Goal: Task Accomplishment & Management: Use online tool/utility

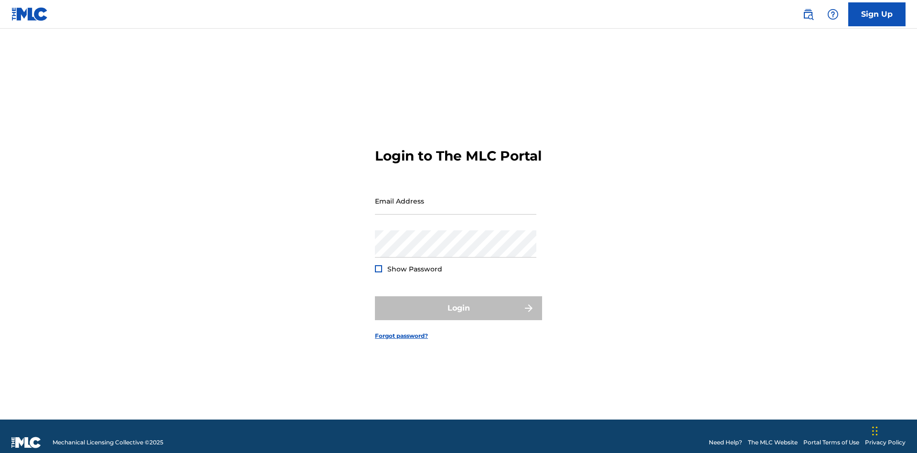
scroll to position [12, 0]
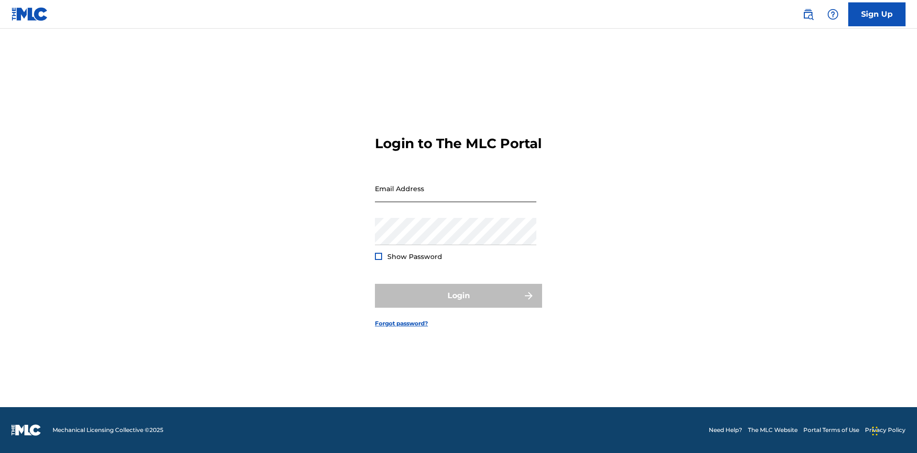
click at [456, 196] on input "Email Address" at bounding box center [455, 188] width 161 height 27
type input "Duke.McTesterson@gmail.com"
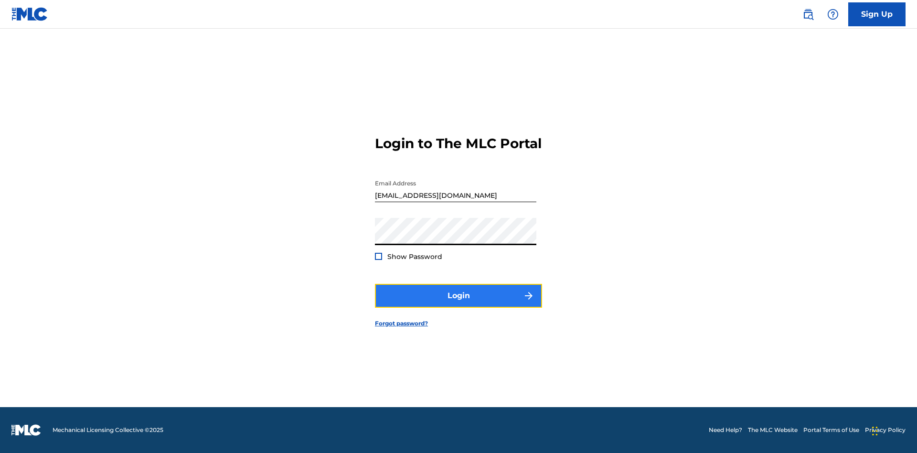
click at [458, 304] on button "Login" at bounding box center [458, 296] width 167 height 24
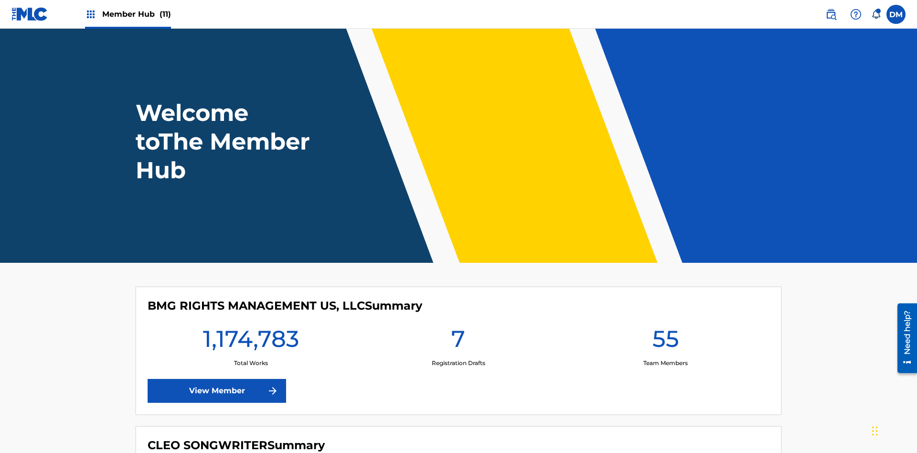
click at [136, 14] on span "Member Hub (11)" at bounding box center [136, 14] width 69 height 11
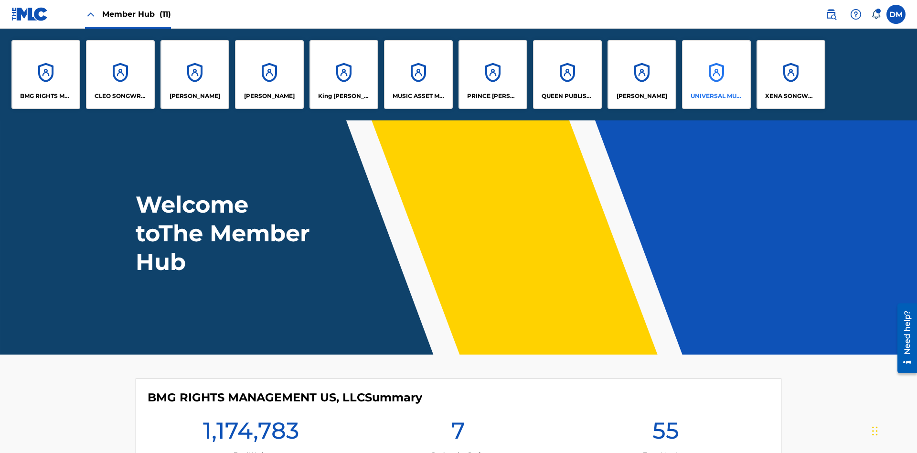
click at [716, 96] on p "UNIVERSAL MUSIC PUB GROUP" at bounding box center [717, 96] width 52 height 9
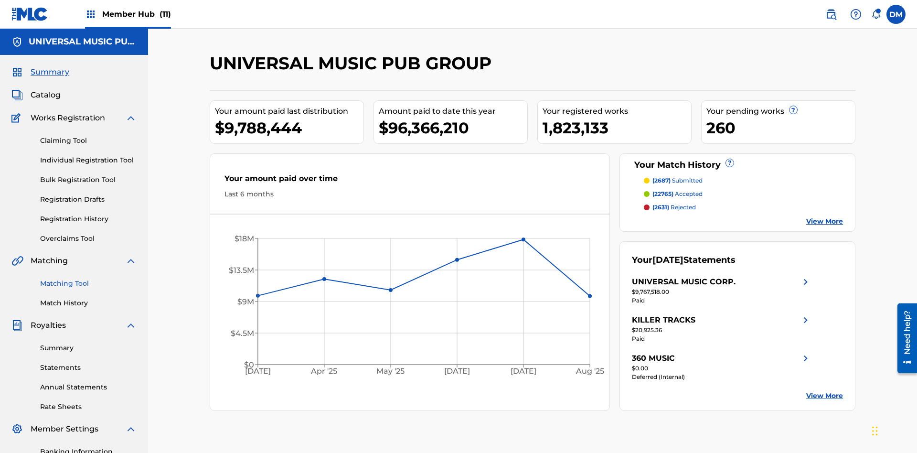
click at [88, 278] on link "Matching Tool" at bounding box center [88, 283] width 96 height 10
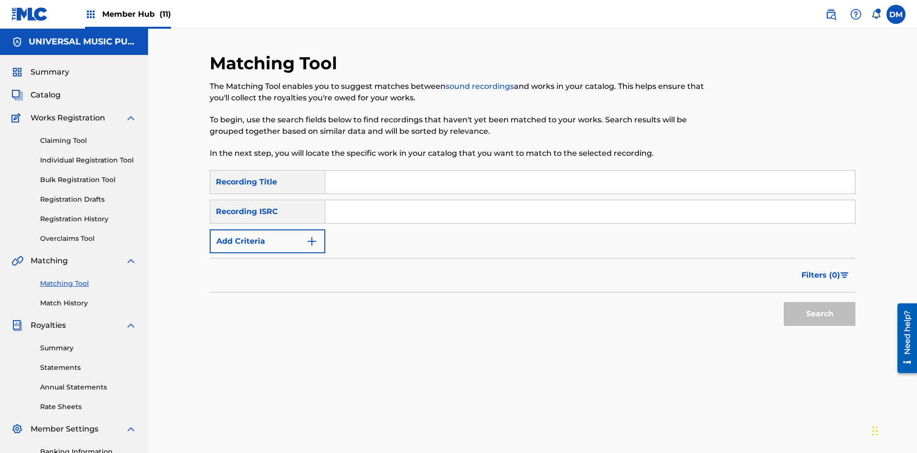
scroll to position [139, 0]
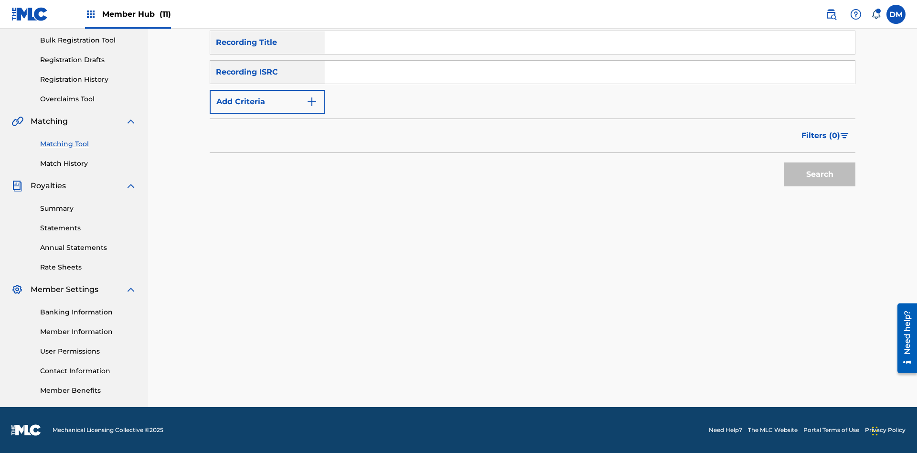
click at [590, 72] on input "Search Form" at bounding box center [590, 72] width 530 height 23
type input "US2AH0500028"
click at [820, 174] on button "Search" at bounding box center [820, 174] width 72 height 24
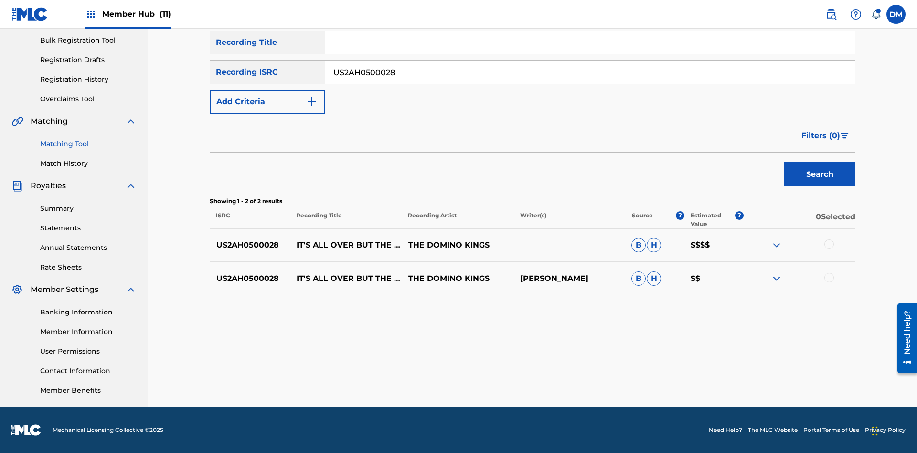
click at [590, 72] on input "US2AH0500028" at bounding box center [590, 72] width 530 height 23
type input "QZMEN2187405"
click at [820, 174] on button "Search" at bounding box center [820, 174] width 72 height 24
click at [776, 278] on img at bounding box center [776, 278] width 11 height 11
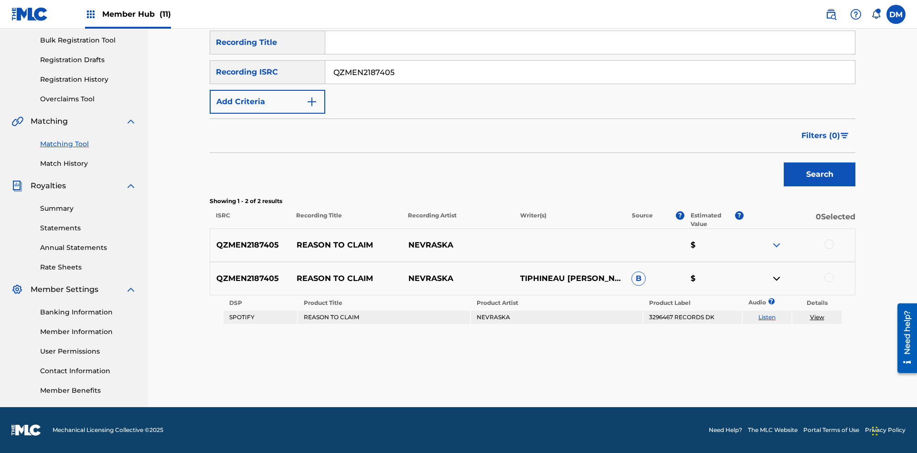
click at [767, 317] on link "Listen" at bounding box center [766, 316] width 17 height 7
click at [817, 317] on link "View" at bounding box center [817, 316] width 14 height 7
click at [88, 163] on link "Match History" at bounding box center [88, 164] width 96 height 10
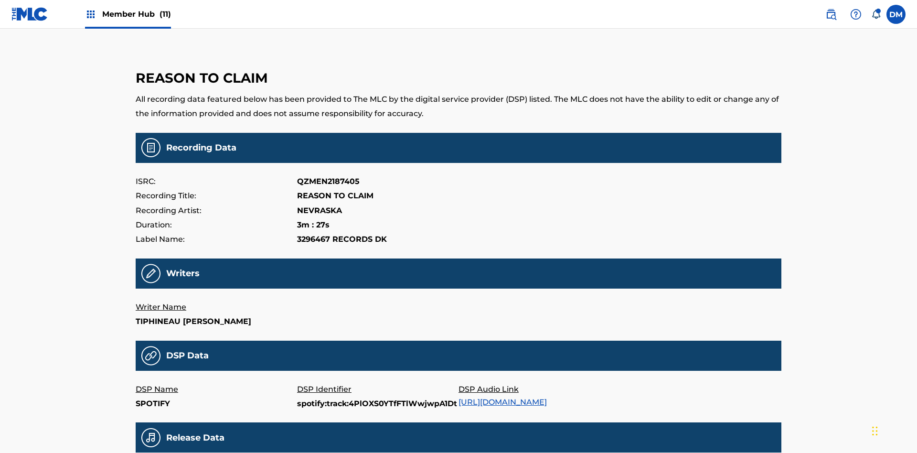
scroll to position [229, 0]
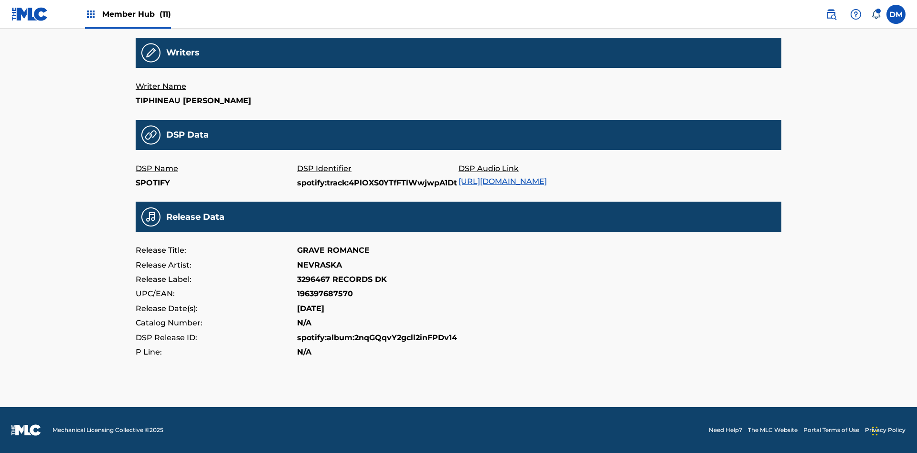
click at [506, 177] on link "[URL][DOMAIN_NAME]" at bounding box center [502, 181] width 88 height 9
